Goal: Task Accomplishment & Management: Use online tool/utility

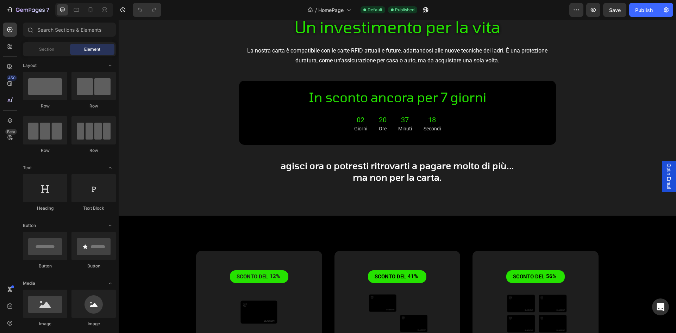
scroll to position [2112, 0]
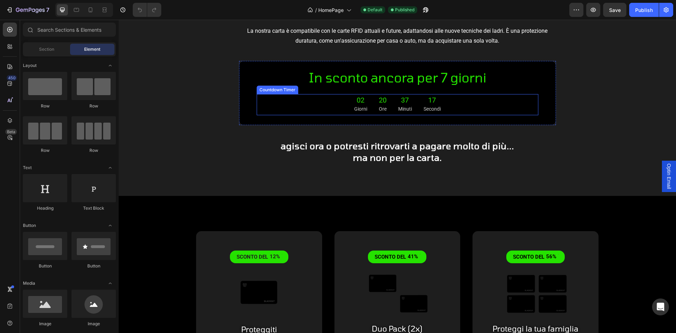
click at [338, 105] on div "02 Giorni 20 Ore 37 Minuti 17 Secondi" at bounding box center [398, 104] width 282 height 21
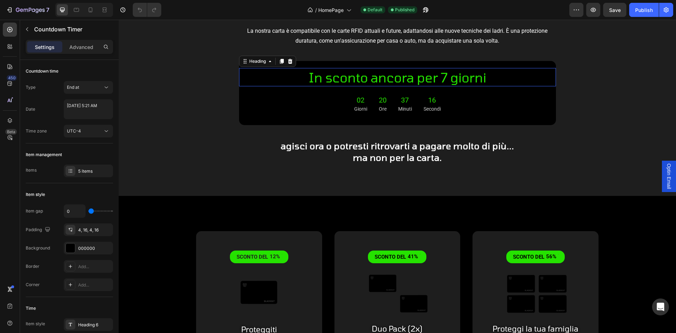
click at [331, 76] on h2 "In sconto ancora per 7 giorni" at bounding box center [397, 77] width 317 height 18
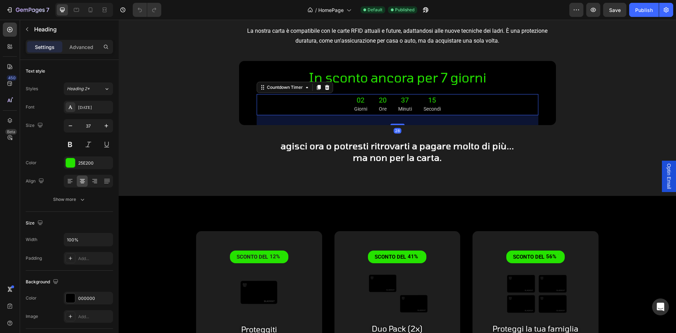
click at [365, 97] on div "02 Giorni" at bounding box center [360, 104] width 24 height 21
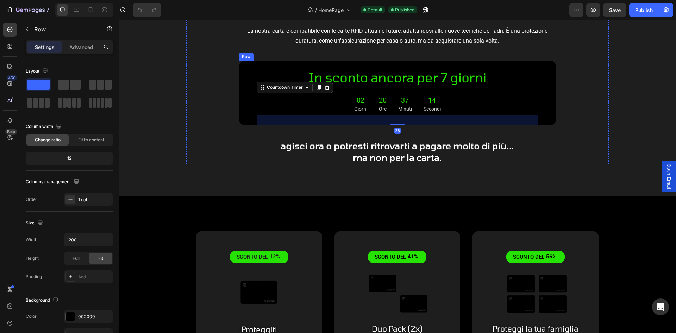
click at [246, 94] on div "In sconto ancora per 7 giorni Heading 02 Giorni 20 Ore 37 Minuti 14 Secondi Cou…" at bounding box center [397, 93] width 317 height 64
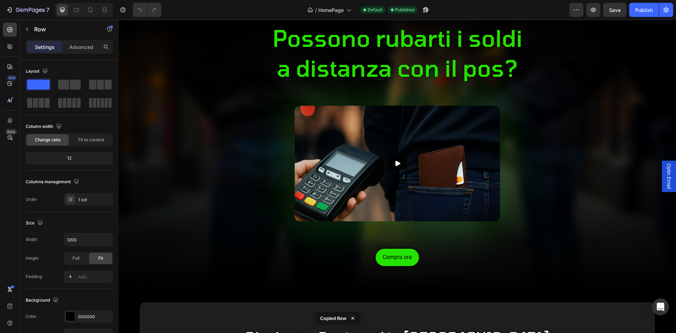
scroll to position [0, 0]
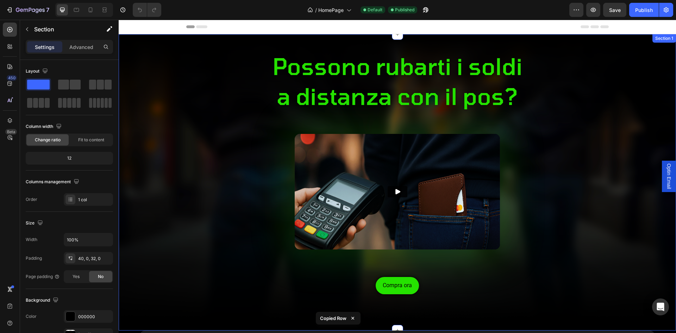
click at [320, 273] on div "Compra ora Button" at bounding box center [397, 292] width 557 height 59
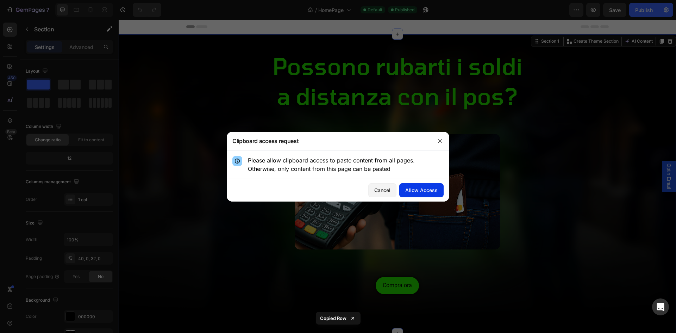
click at [422, 191] on div "Allow Access" at bounding box center [421, 189] width 32 height 7
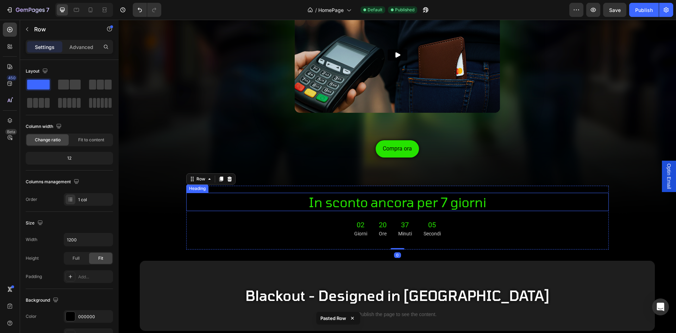
scroll to position [134, 0]
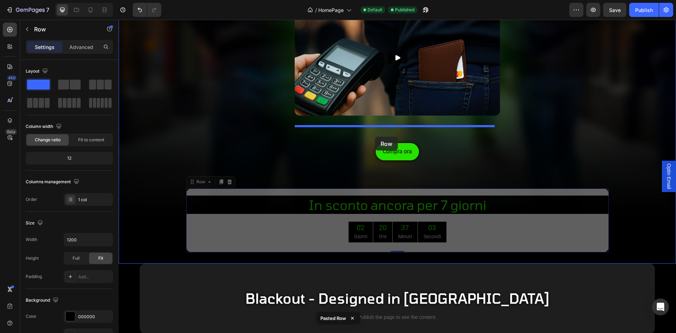
drag, startPoint x: 191, startPoint y: 181, endPoint x: 375, endPoint y: 137, distance: 188.8
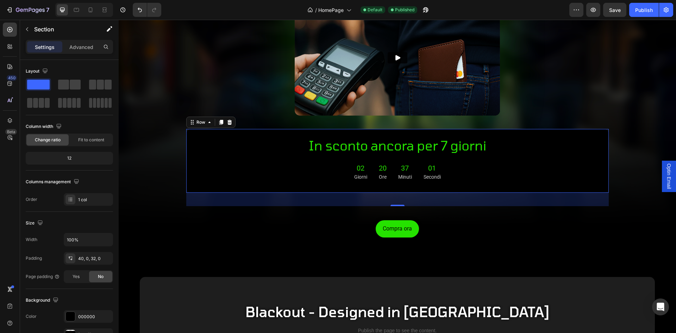
click at [604, 121] on div "Possono rubarti i soldi a distanza con il pos? Heading Video In sconto ancora p…" at bounding box center [397, 89] width 557 height 351
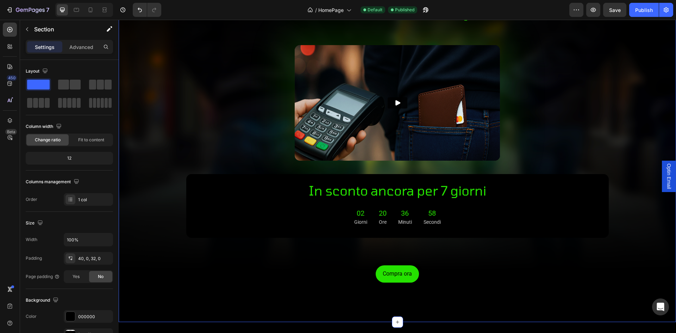
scroll to position [99, 0]
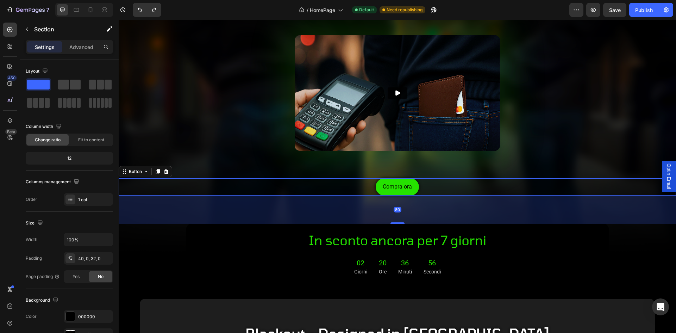
click at [276, 178] on div "Compra ora Button 80" at bounding box center [397, 186] width 557 height 17
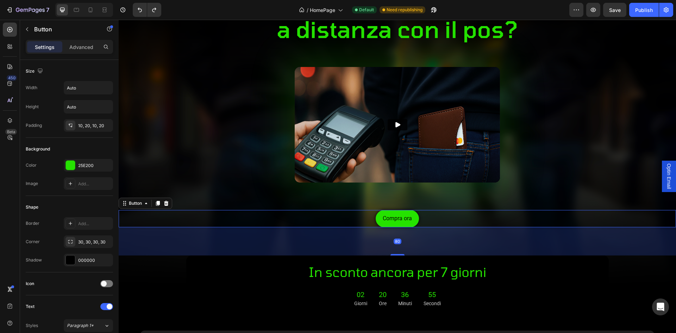
scroll to position [63, 0]
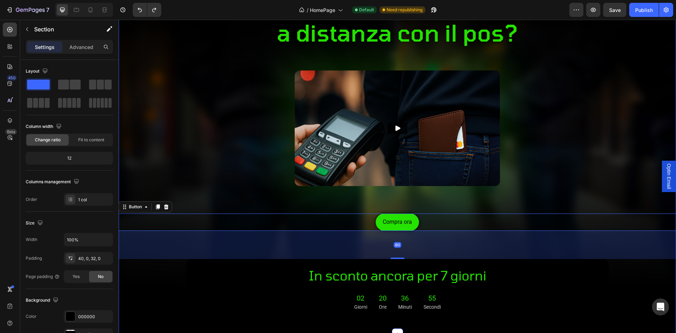
click at [222, 187] on div "Possono rubarti i soldi a distanza con il pos? Heading Video Compra ora Button …" at bounding box center [397, 154] width 557 height 338
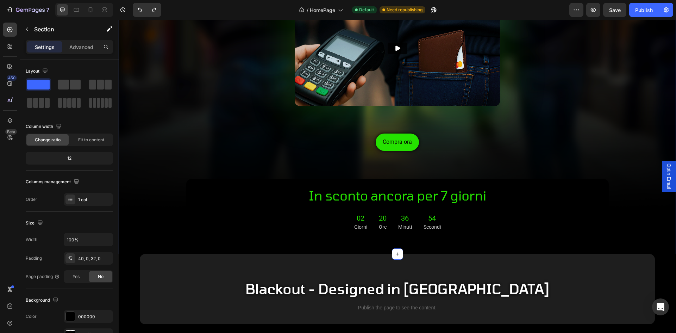
scroll to position [169, 0]
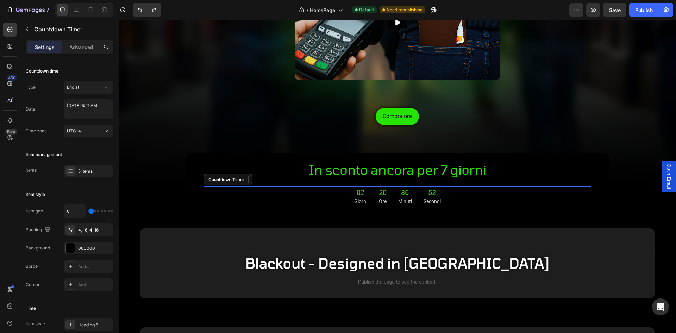
click at [232, 186] on div "02 Giorni 20 Ore 36 Minuti 52 Secondi Countdown Timer" at bounding box center [397, 196] width 387 height 21
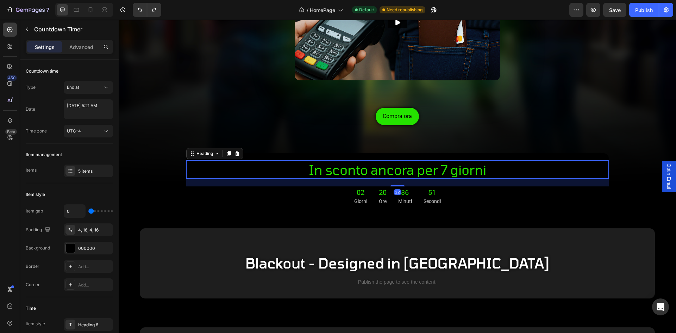
click at [243, 167] on h2 "In sconto ancora per 7 giorni" at bounding box center [397, 169] width 422 height 18
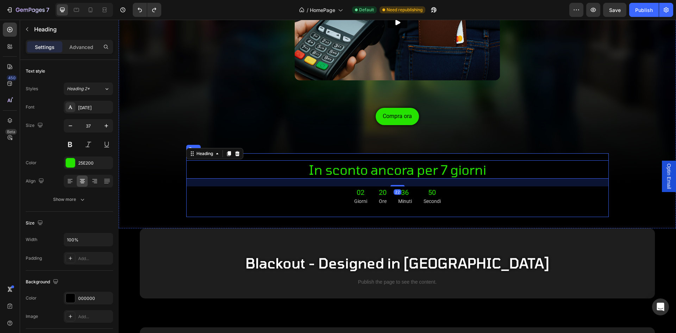
click at [188, 185] on div "In sconto ancora per 7 giorni Heading 22 02 Giorni 20 Ore 36 Minuti 50 Secondi …" at bounding box center [397, 185] width 422 height 64
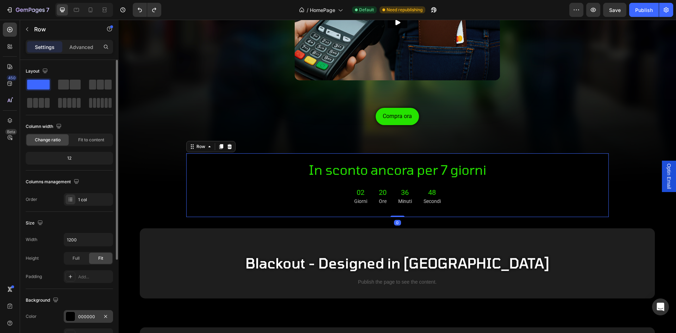
click at [74, 316] on div at bounding box center [70, 316] width 9 height 9
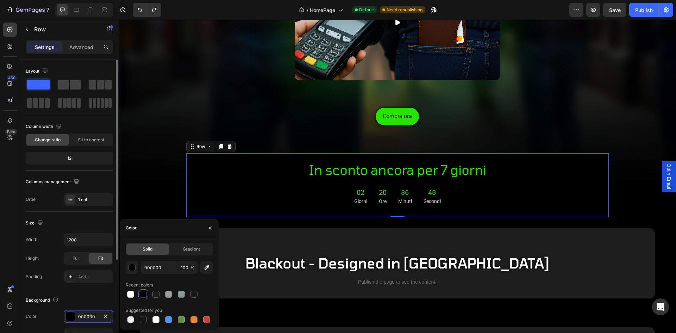
click at [80, 307] on div "Background The changes might be hidden by the video. Color 000000 Image Add... …" at bounding box center [69, 327] width 87 height 76
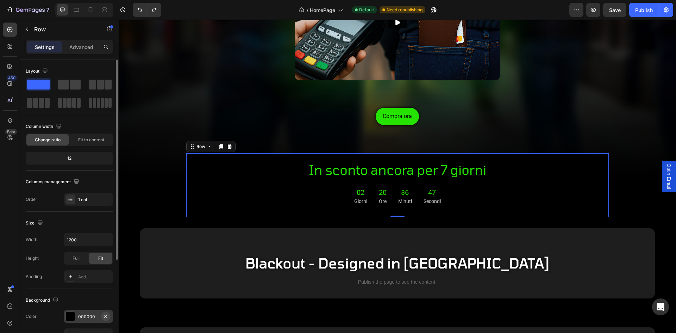
click at [108, 315] on button "button" at bounding box center [105, 316] width 8 height 8
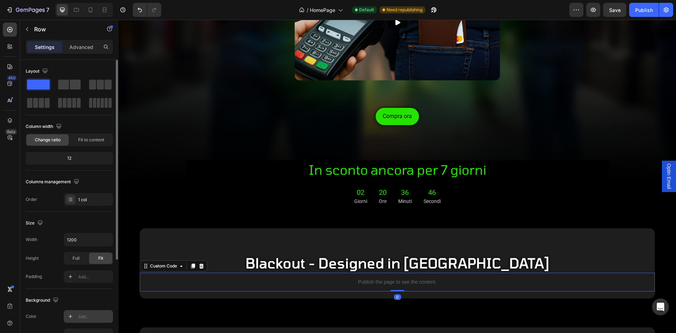
click at [160, 283] on div "Publish the page to see the content." at bounding box center [397, 281] width 515 height 19
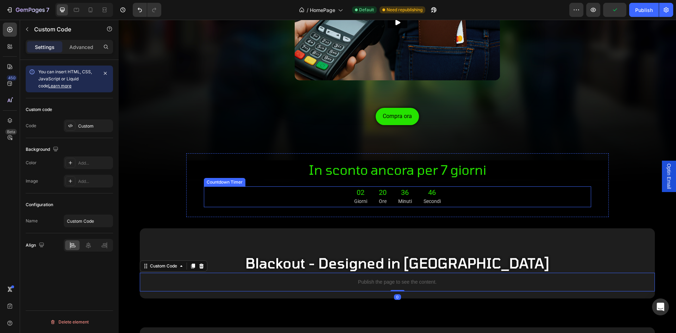
click at [215, 186] on div "02 Giorni 20 Ore 36 Minuti 46 Secondi" at bounding box center [397, 196] width 387 height 21
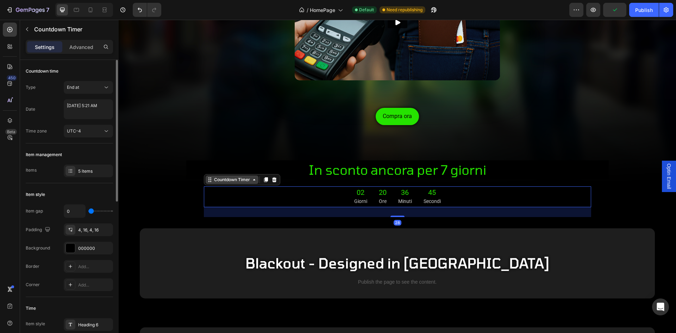
click at [232, 175] on div "Countdown Timer" at bounding box center [232, 179] width 53 height 8
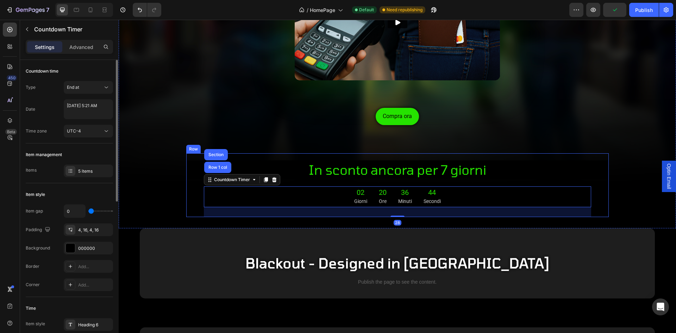
click at [305, 180] on div "In sconto ancora per 7 giorni Heading 02 Giorni 20 Ore 36 Minuti 44 Secondi Cou…" at bounding box center [397, 185] width 422 height 64
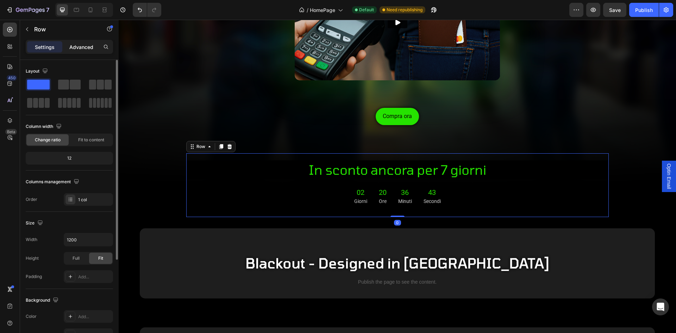
click at [82, 45] on p "Advanced" at bounding box center [81, 46] width 24 height 7
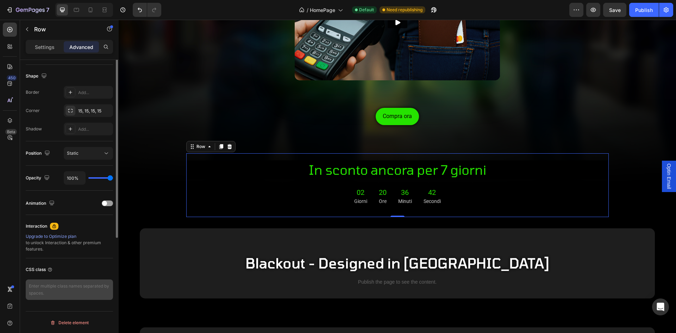
scroll to position [177, 0]
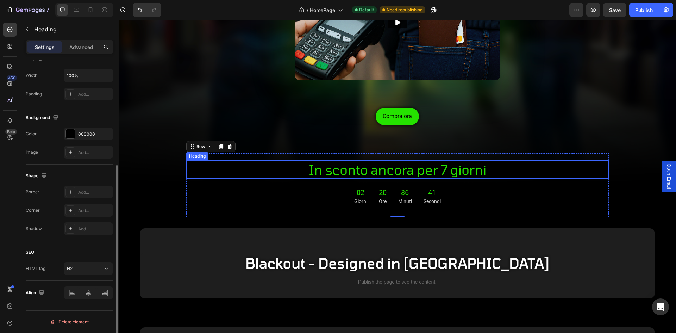
click at [325, 169] on h2 "In sconto ancora per 7 giorni" at bounding box center [397, 169] width 422 height 18
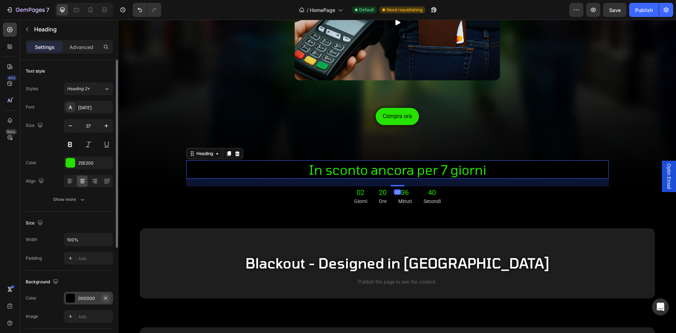
click at [108, 298] on button "button" at bounding box center [105, 298] width 8 height 8
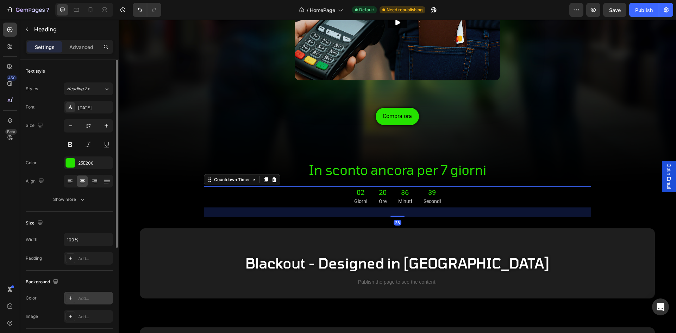
click at [411, 197] on div "36 Minuti" at bounding box center [404, 196] width 25 height 21
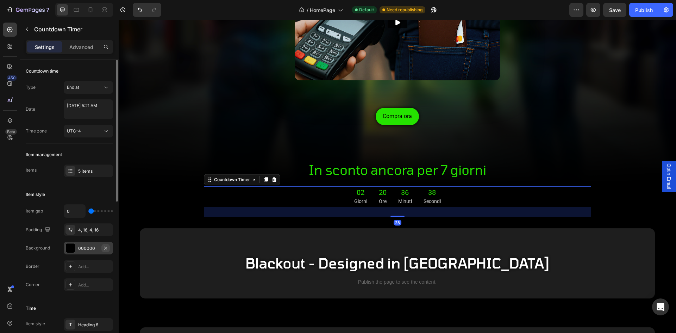
click at [106, 246] on icon "button" at bounding box center [106, 248] width 6 height 6
click at [210, 186] on div "02 Giorni 20 Ore 36 Minuti 37 Secondi" at bounding box center [397, 196] width 387 height 21
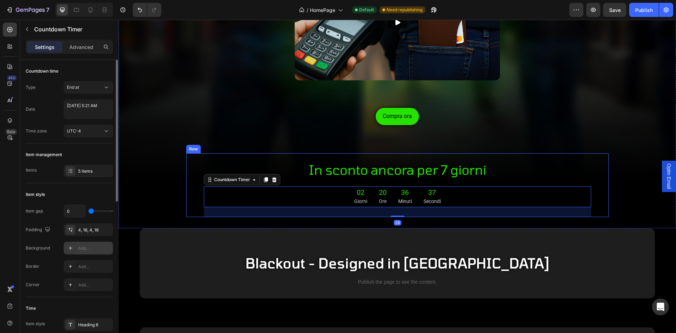
click at [166, 141] on div "Compra ora Button" at bounding box center [397, 123] width 557 height 59
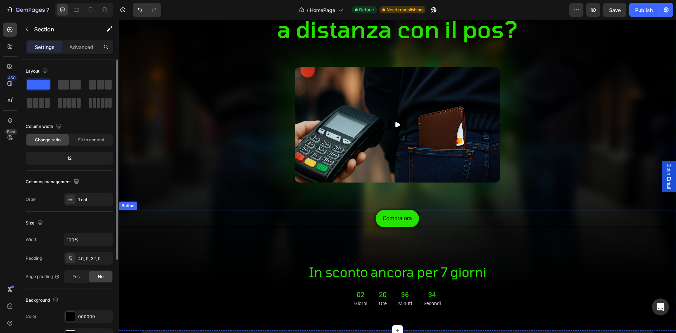
scroll to position [63, 0]
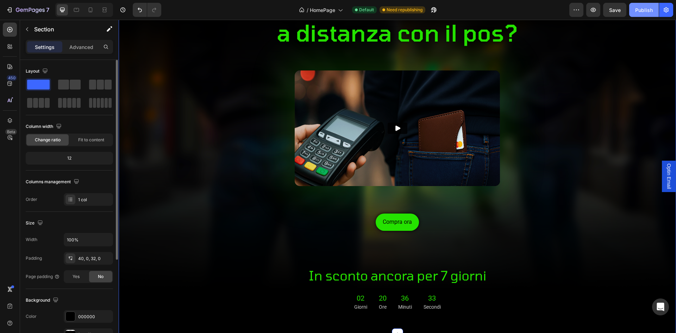
click at [641, 10] on div "Publish" at bounding box center [644, 9] width 18 height 7
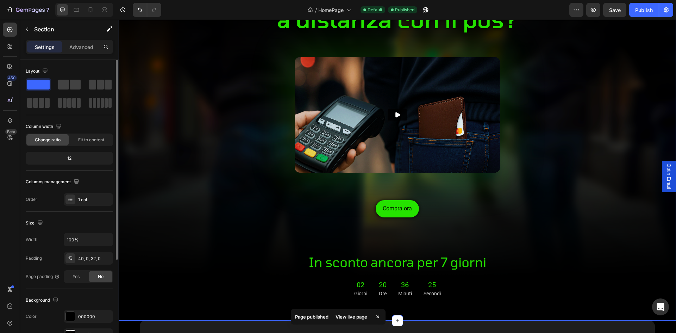
scroll to position [134, 0]
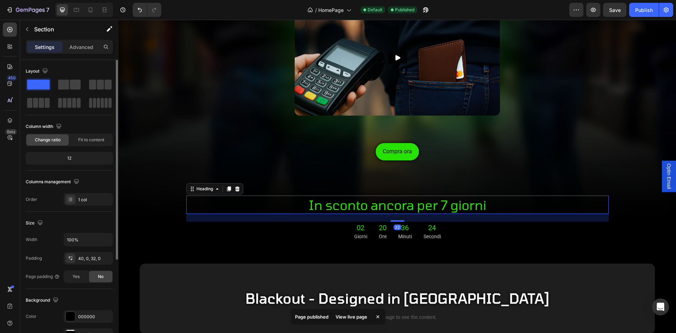
click at [439, 208] on h2 "In sconto ancora per 7 giorni" at bounding box center [397, 204] width 422 height 18
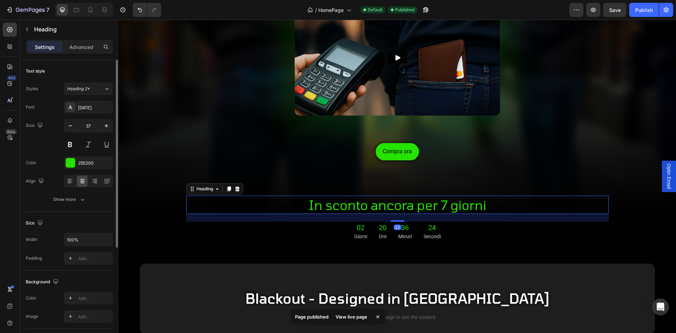
click at [439, 208] on h2 "In sconto ancora per 7 giorni" at bounding box center [397, 204] width 422 height 18
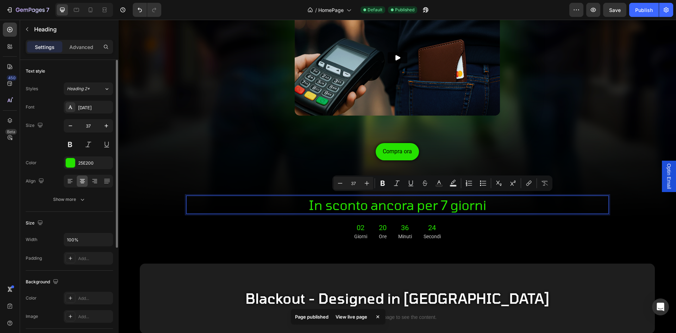
click at [437, 202] on p "In sconto ancora per 7 giorni" at bounding box center [397, 204] width 421 height 17
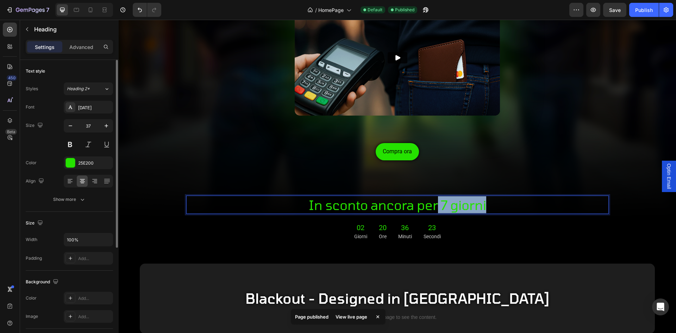
drag, startPoint x: 435, startPoint y: 201, endPoint x: 497, endPoint y: 201, distance: 61.2
click at [497, 201] on p "In sconto ancora per 7 giorni" at bounding box center [397, 204] width 421 height 17
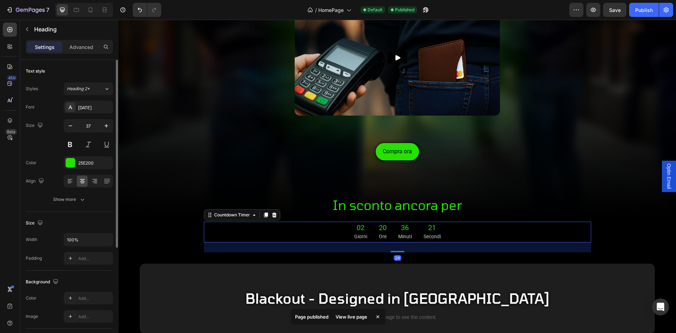
click at [493, 226] on div "02 Giorni 20 Ore 36 Minuti 21 Secondi" at bounding box center [397, 231] width 387 height 21
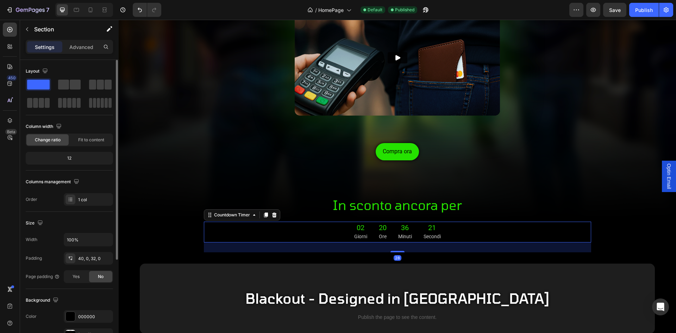
click at [563, 250] on div "Possono rubarti i soldi a distanza con il pos? Heading Video Compra ora Button …" at bounding box center [397, 81] width 557 height 363
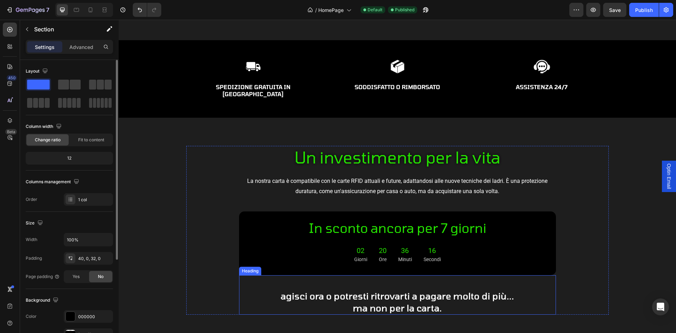
scroll to position [2281, 0]
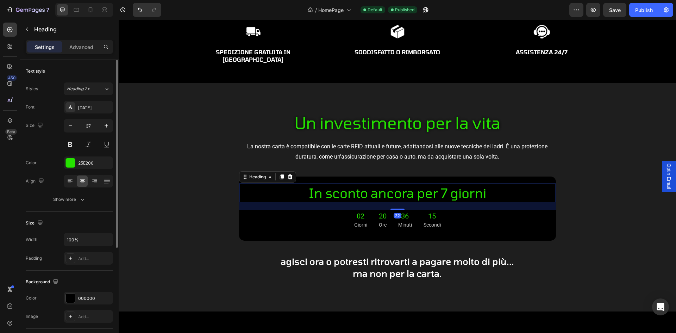
click at [452, 187] on h2 "In sconto ancora per 7 giorni" at bounding box center [397, 192] width 317 height 18
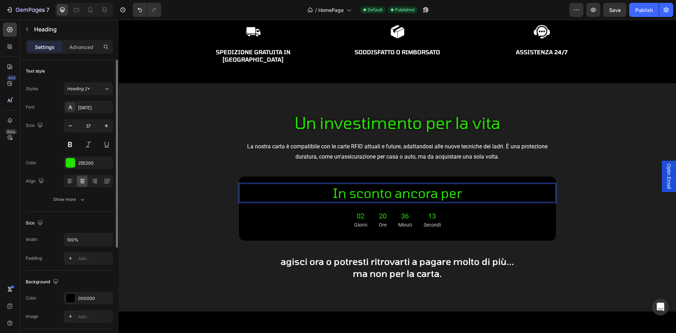
click at [576, 184] on div "Un investimento per la vita Heading La nostra carta è compatibile con le carte …" at bounding box center [397, 195] width 422 height 168
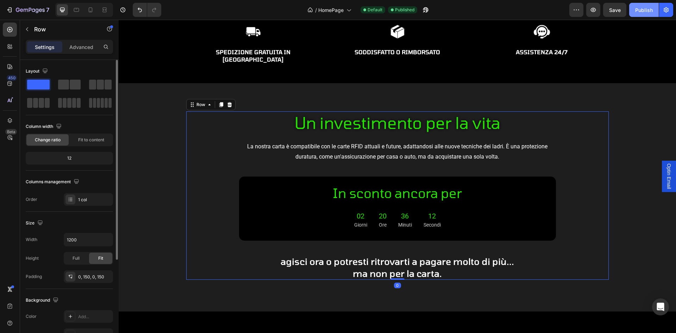
click at [641, 15] on button "Publish" at bounding box center [644, 10] width 30 height 14
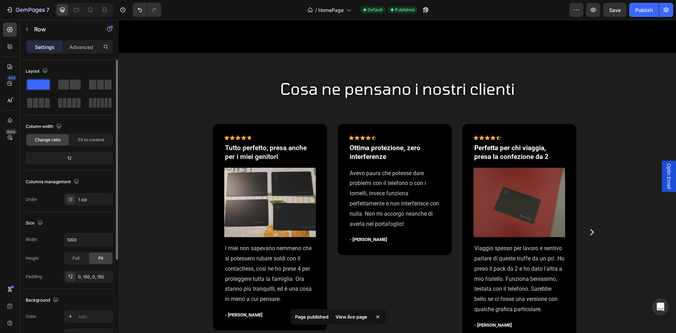
scroll to position [2042, 0]
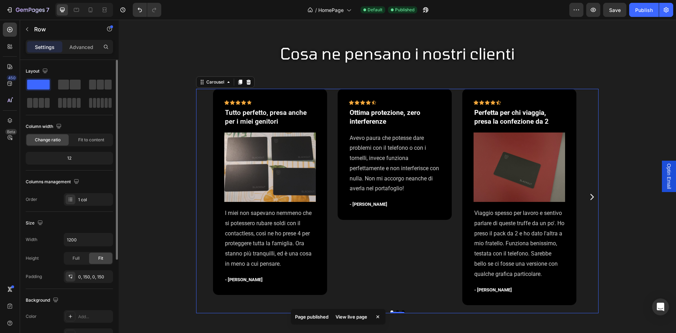
click at [587, 201] on icon "Carousel Next Arrow" at bounding box center [591, 197] width 8 height 8
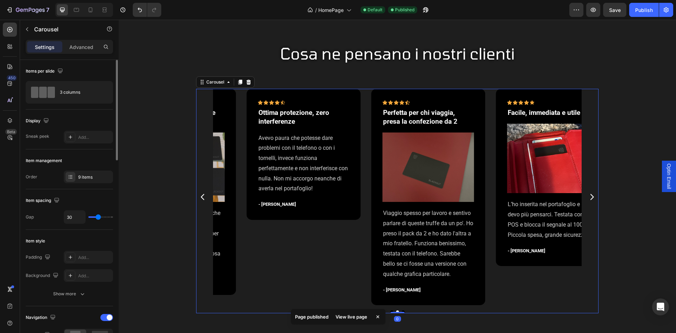
click at [587, 201] on icon "Carousel Next Arrow" at bounding box center [591, 197] width 8 height 8
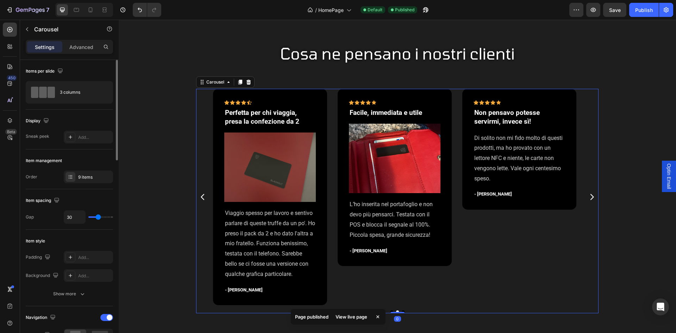
click at [587, 201] on icon "Carousel Next Arrow" at bounding box center [591, 197] width 8 height 8
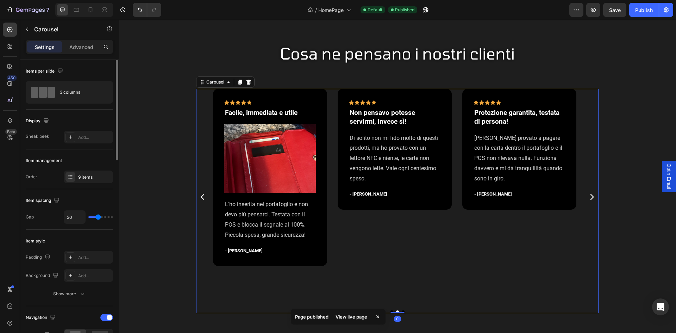
click at [587, 201] on icon "Carousel Next Arrow" at bounding box center [591, 197] width 8 height 8
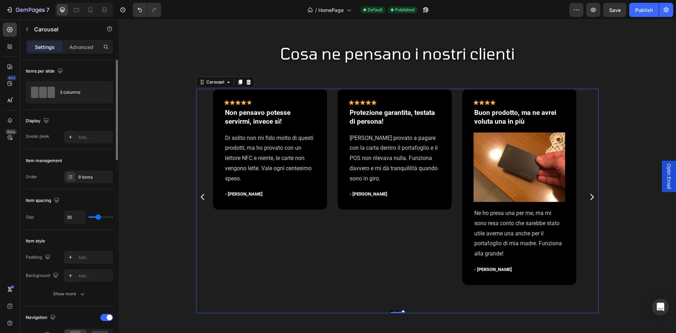
click at [587, 201] on icon "Carousel Next Arrow" at bounding box center [591, 197] width 8 height 8
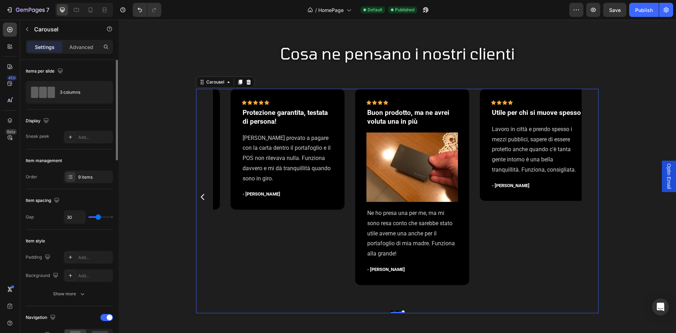
click at [583, 202] on div "Icon Icon Icon Icon Icon Row Tutto perfetto, presa anche per i miei genitori Te…" at bounding box center [397, 197] width 402 height 216
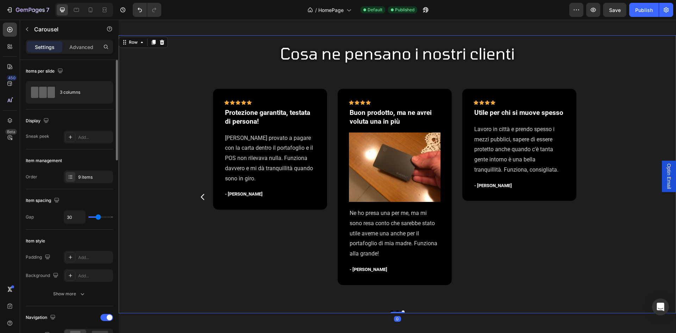
drag, startPoint x: 192, startPoint y: 205, endPoint x: 202, endPoint y: 203, distance: 10.7
click at [196, 205] on div "Cosa ne pensano i nostri clienti Heading Icon Icon Icon Icon Icon Row Tutto per…" at bounding box center [397, 174] width 557 height 278
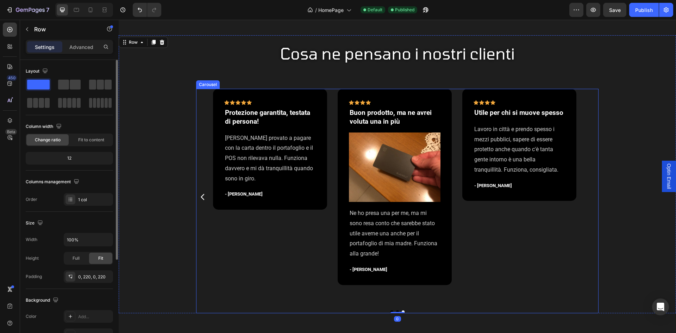
click at [203, 201] on icon "Carousel Back Arrow" at bounding box center [203, 197] width 8 height 8
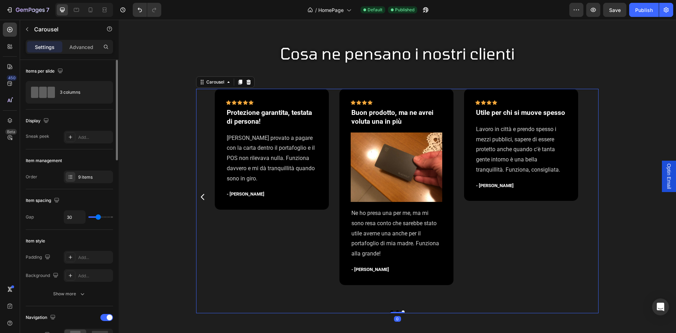
click at [203, 201] on icon "Carousel Back Arrow" at bounding box center [203, 197] width 8 height 8
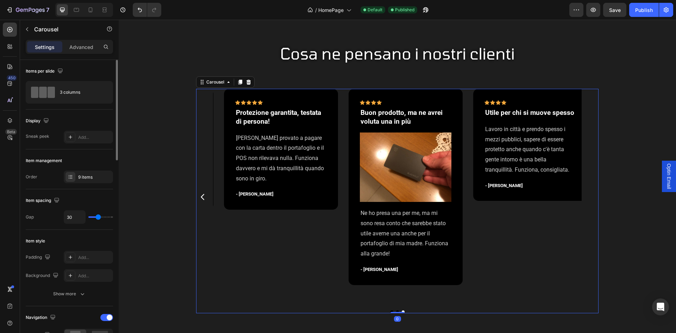
click at [203, 201] on icon "Carousel Back Arrow" at bounding box center [203, 197] width 8 height 8
